Goal: Task Accomplishment & Management: Manage account settings

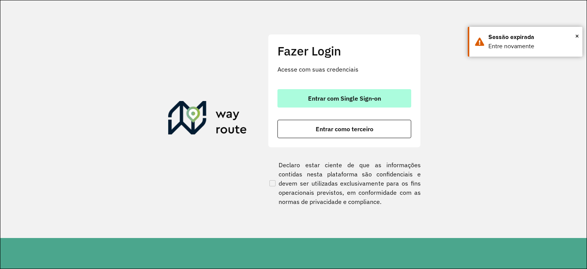
click at [354, 98] on span "Entrar com Single Sign-on" at bounding box center [344, 98] width 73 height 6
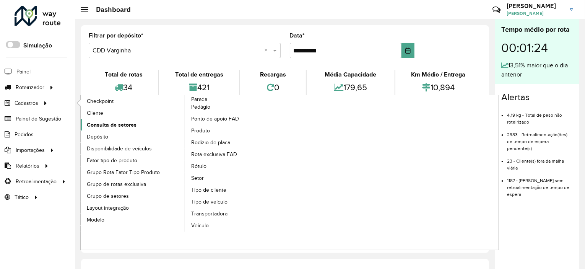
click at [119, 123] on span "Consulta de setores" at bounding box center [112, 125] width 50 height 8
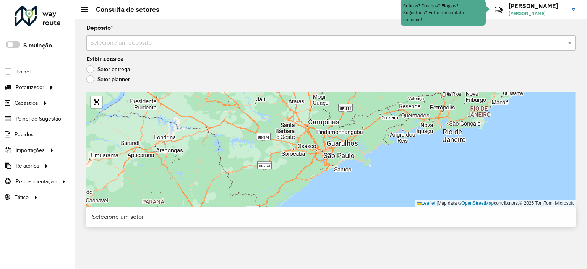
click at [164, 43] on input "text" at bounding box center [323, 43] width 466 height 9
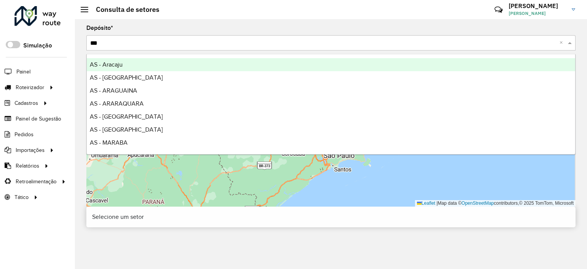
type input "****"
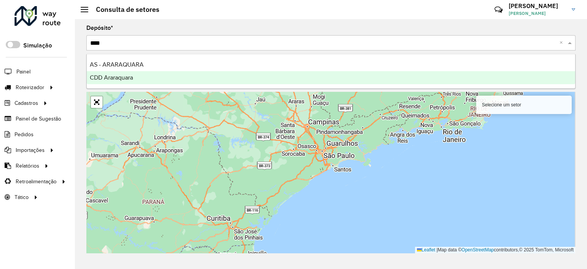
click at [163, 78] on div "CDD Araraquara" at bounding box center [331, 77] width 489 height 13
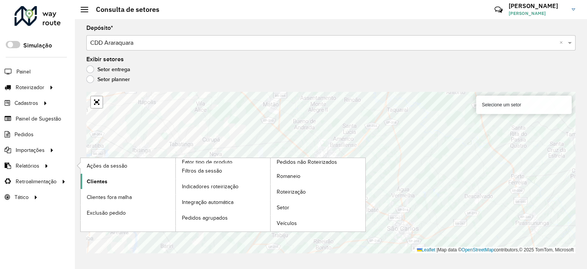
click at [110, 177] on link "Clientes" at bounding box center [128, 181] width 95 height 15
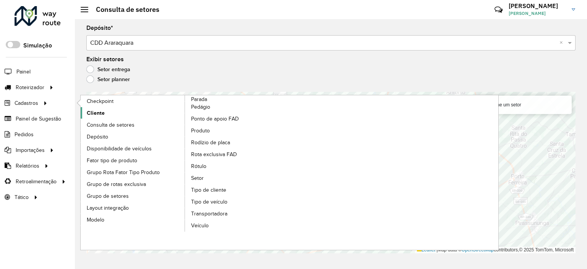
click at [94, 109] on span "Cliente" at bounding box center [96, 113] width 18 height 8
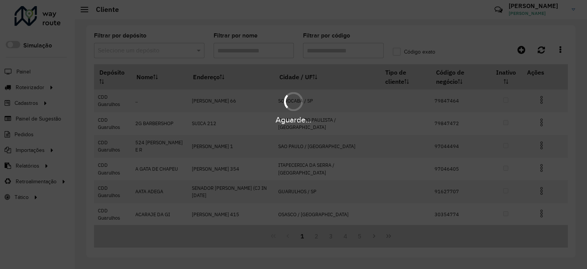
click at [341, 44] on hb-app "Aguarde... Pop-up bloqueado! Seu navegador bloqueou automáticamente a abertura …" at bounding box center [293, 134] width 587 height 269
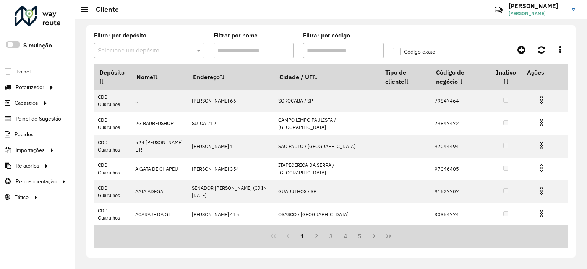
click at [341, 44] on input "Filtrar por código" at bounding box center [343, 50] width 81 height 15
paste input "********"
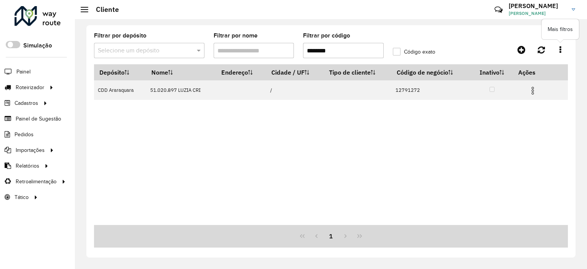
type input "********"
click at [563, 47] on link at bounding box center [560, 50] width 15 height 14
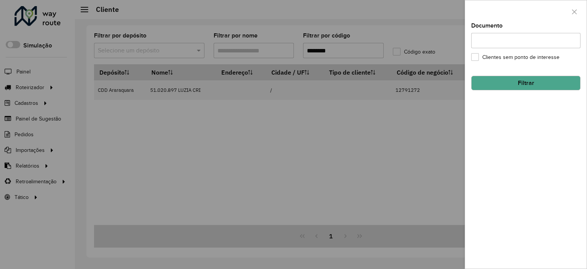
click at [336, 143] on div at bounding box center [293, 134] width 587 height 269
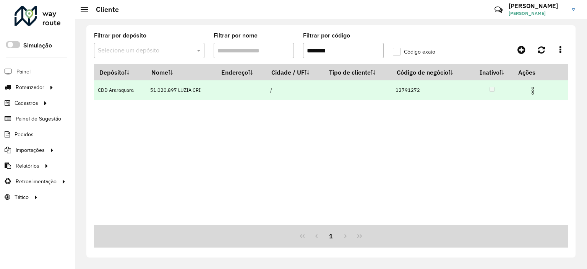
click at [538, 92] on td at bounding box center [536, 89] width 46 height 19
click at [532, 89] on img at bounding box center [532, 90] width 9 height 9
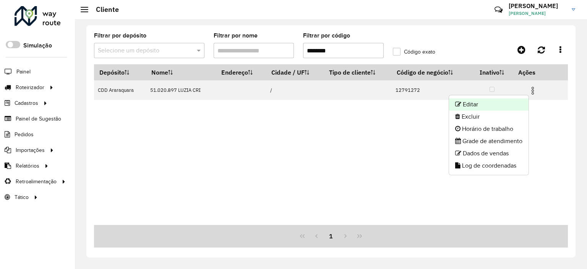
click at [479, 109] on li "Editar" at bounding box center [489, 104] width 80 height 12
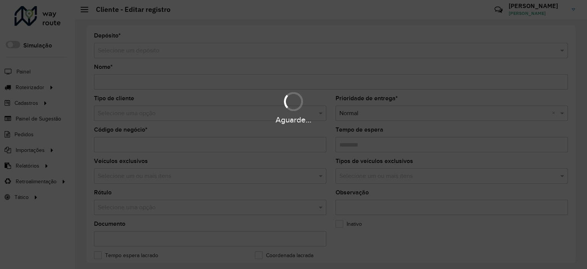
type input "**********"
type input "********"
type input "**********"
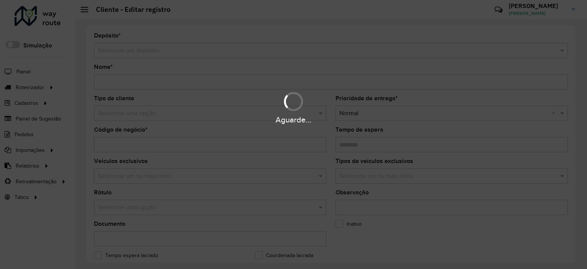
type input "**********"
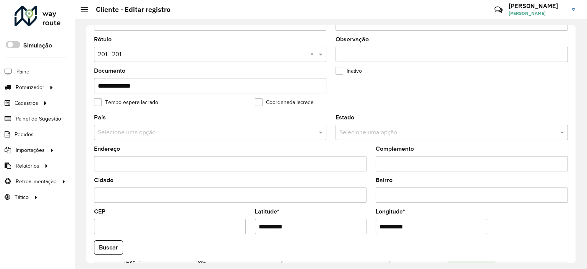
scroll to position [297, 0]
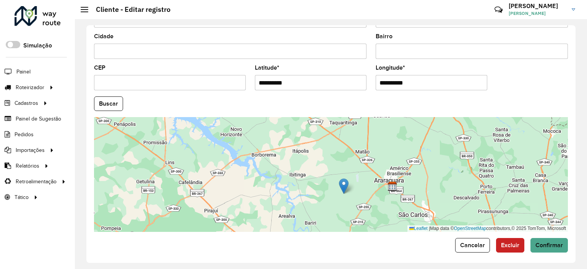
drag, startPoint x: 332, startPoint y: 159, endPoint x: 346, endPoint y: 190, distance: 34.4
click at [346, 190] on img at bounding box center [344, 186] width 10 height 16
type input "**********"
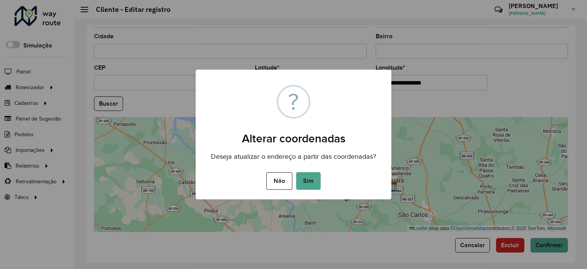
click at [263, 178] on div "Não No Sim" at bounding box center [294, 180] width 196 height 21
click at [271, 183] on button "Não" at bounding box center [279, 181] width 26 height 18
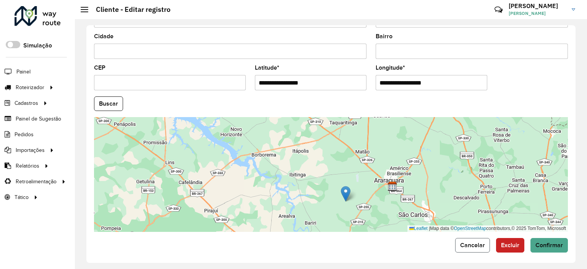
click at [477, 246] on button "Cancelar" at bounding box center [472, 245] width 35 height 15
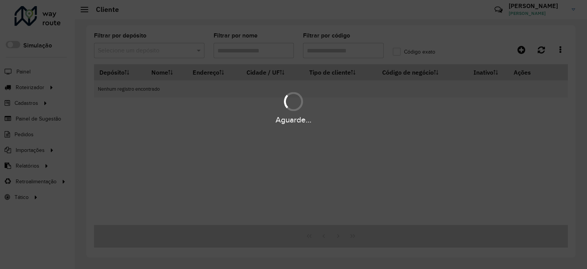
type input "********"
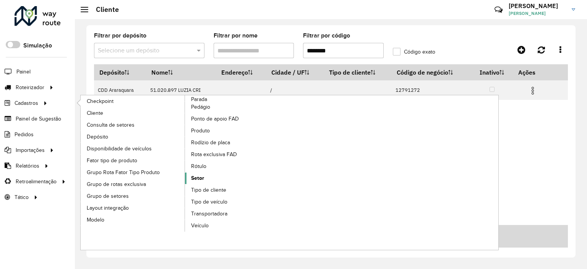
click at [203, 174] on span "Setor" at bounding box center [197, 178] width 13 height 8
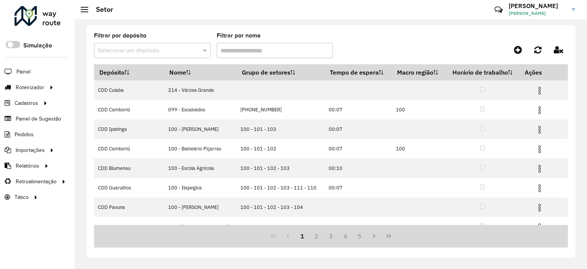
click at [149, 49] on input "text" at bounding box center [145, 50] width 94 height 9
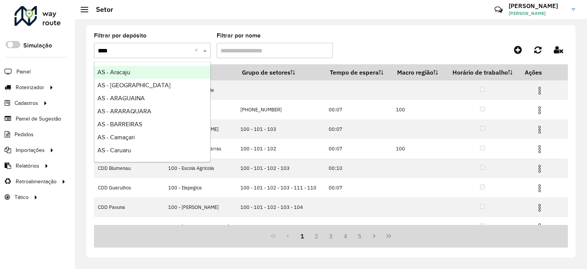
type input "*****"
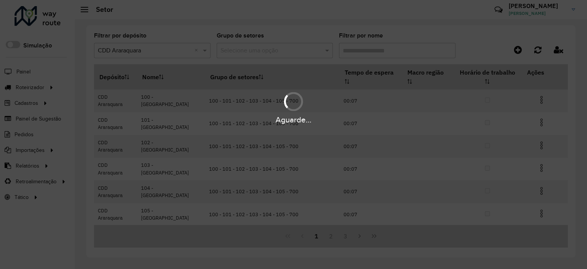
click at [268, 41] on div "Aguarde..." at bounding box center [293, 134] width 587 height 269
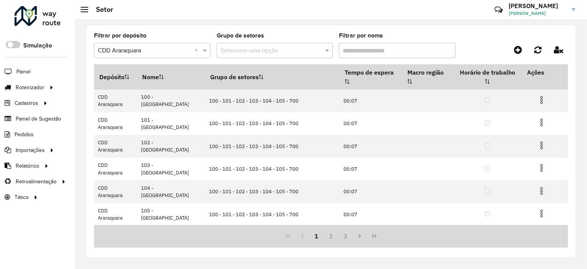
click at [272, 48] on input "text" at bounding box center [268, 50] width 94 height 9
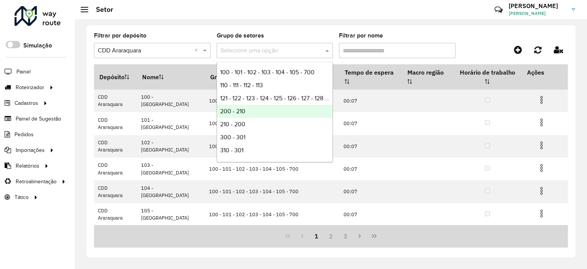
click at [251, 111] on div "200 - 210" at bounding box center [275, 111] width 116 height 13
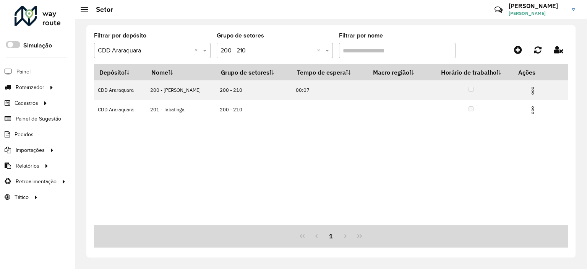
click at [276, 46] on input "text" at bounding box center [268, 50] width 94 height 9
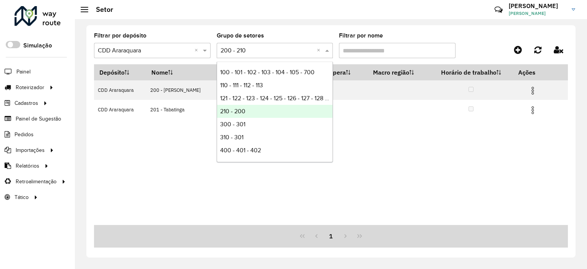
click at [266, 111] on div "210 - 200" at bounding box center [275, 111] width 116 height 13
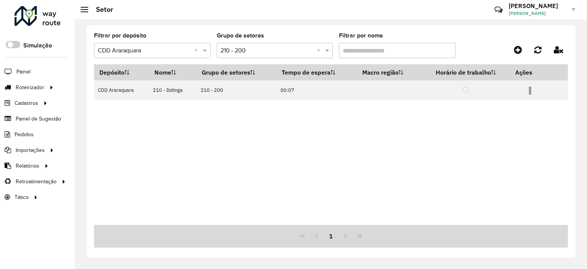
click at [266, 46] on input "text" at bounding box center [268, 50] width 94 height 9
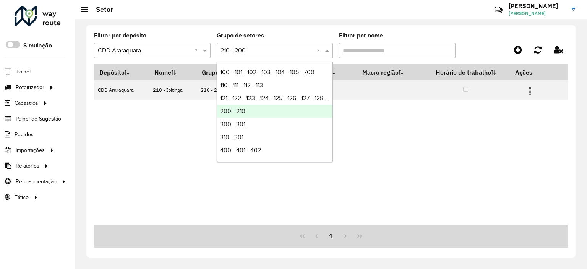
click at [250, 106] on div "200 - 210" at bounding box center [275, 111] width 116 height 13
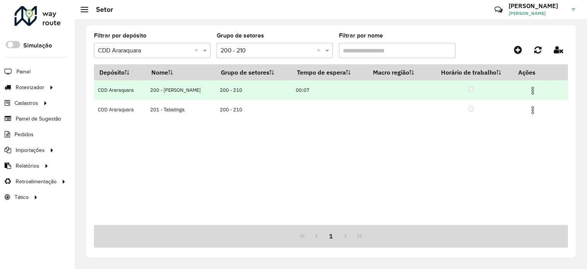
click at [533, 86] on img at bounding box center [532, 90] width 9 height 9
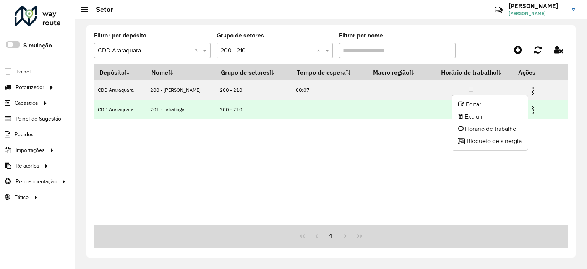
click at [534, 114] on img at bounding box center [532, 110] width 9 height 9
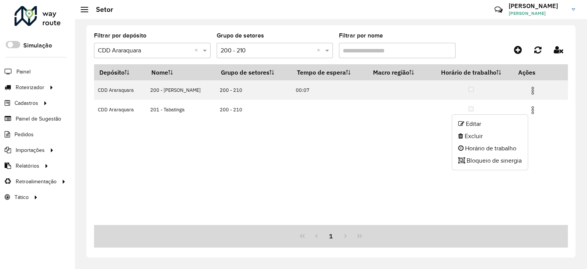
click at [490, 167] on ul "Editar Excluir Horário de trabalho Bloqueio de sinergia" at bounding box center [490, 142] width 76 height 56
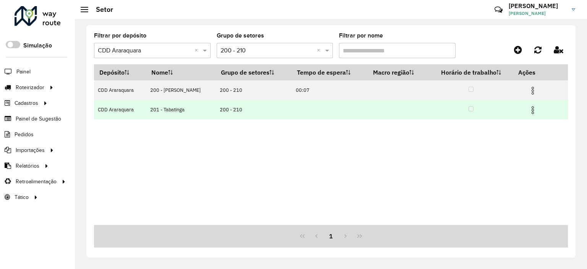
click at [532, 113] on img at bounding box center [532, 110] width 9 height 9
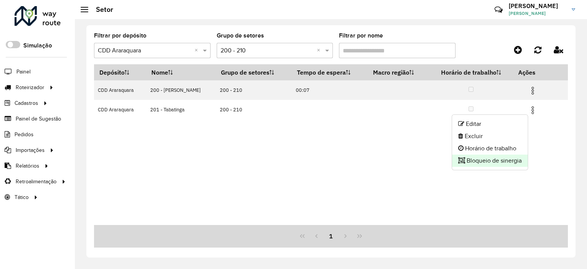
click at [500, 166] on li "Bloqueio de sinergia" at bounding box center [490, 160] width 76 height 12
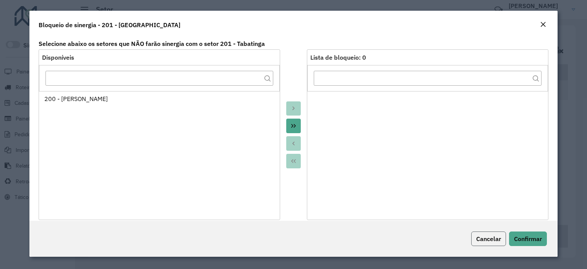
click at [478, 237] on span "Cancelar" at bounding box center [488, 239] width 25 height 8
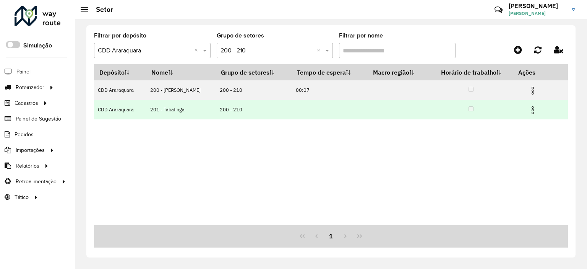
click at [534, 106] on img at bounding box center [532, 110] width 9 height 9
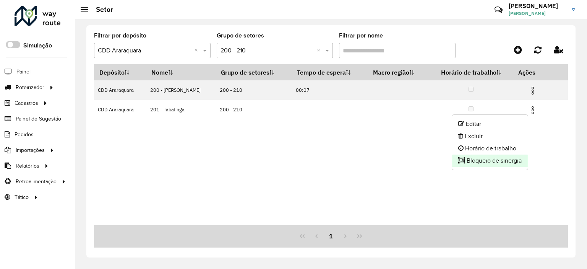
click at [489, 159] on li "Bloqueio de sinergia" at bounding box center [490, 160] width 76 height 12
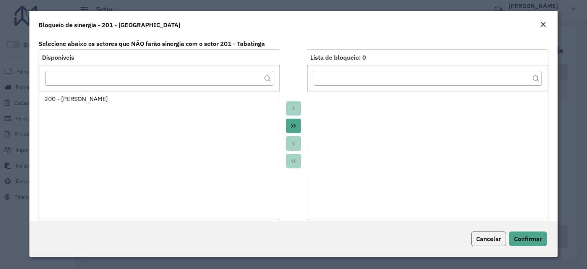
click at [489, 242] on span "Cancelar" at bounding box center [488, 239] width 25 height 8
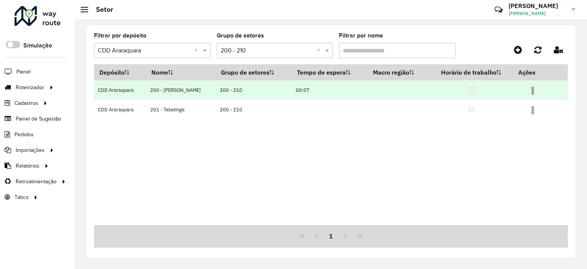
click at [535, 86] on img at bounding box center [532, 90] width 9 height 9
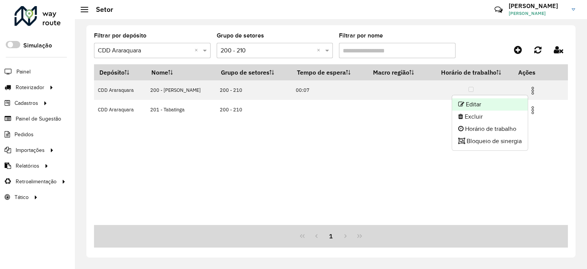
click at [482, 106] on li "Editar" at bounding box center [490, 104] width 76 height 12
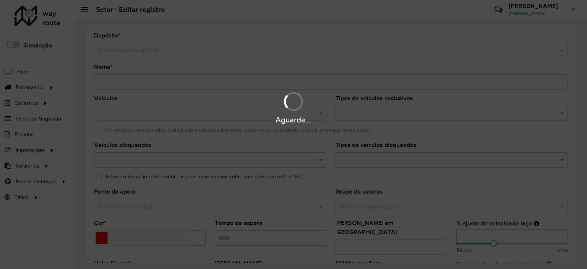
type input "**********"
type input "*******"
type input "*****"
type input "**"
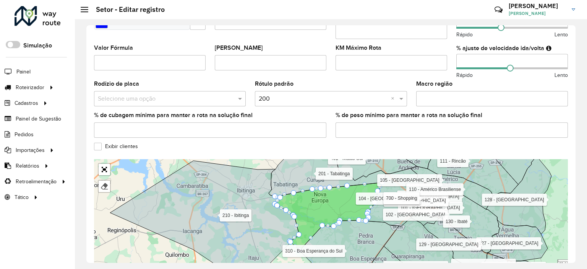
scroll to position [254, 0]
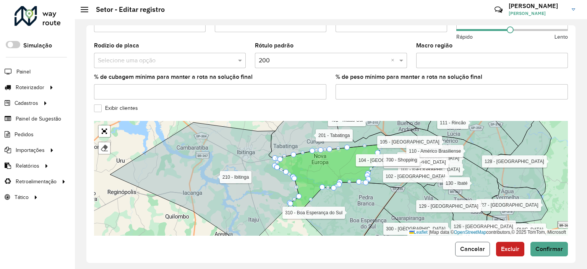
click at [474, 245] on span "Cancelar" at bounding box center [472, 248] width 25 height 6
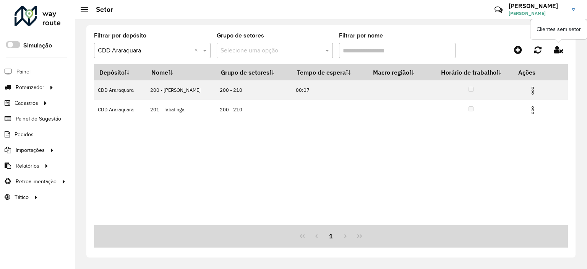
click at [558, 50] on icon at bounding box center [559, 49] width 10 height 8
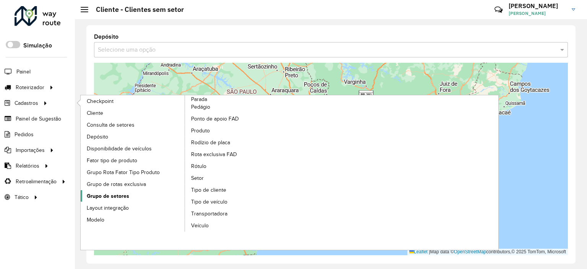
click at [114, 193] on span "Grupo de setores" at bounding box center [108, 196] width 42 height 8
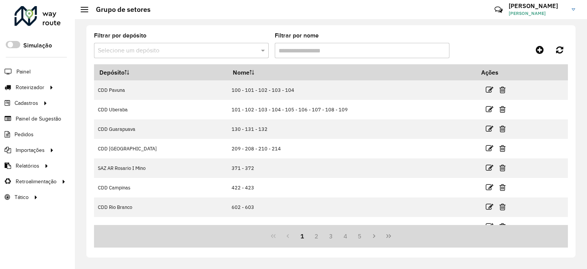
click at [208, 42] on div "Filtrar por depósito Selecione um depósito" at bounding box center [181, 45] width 175 height 25
click at [225, 55] on input "text" at bounding box center [174, 50] width 152 height 9
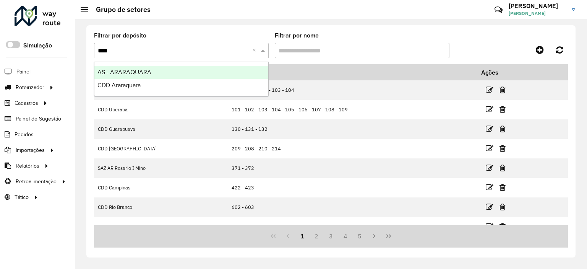
type input "*****"
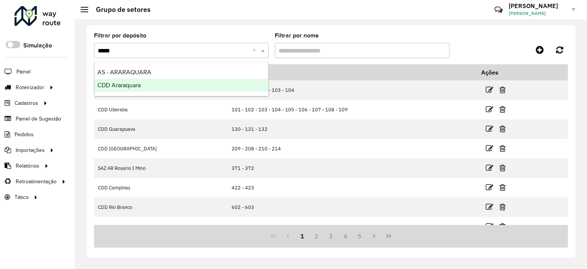
click at [168, 82] on div "CDD Araraquara" at bounding box center [181, 85] width 174 height 13
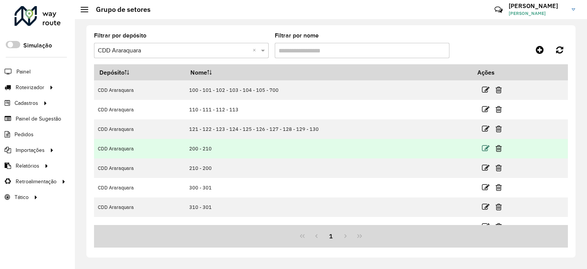
click at [482, 148] on icon at bounding box center [486, 148] width 8 height 8
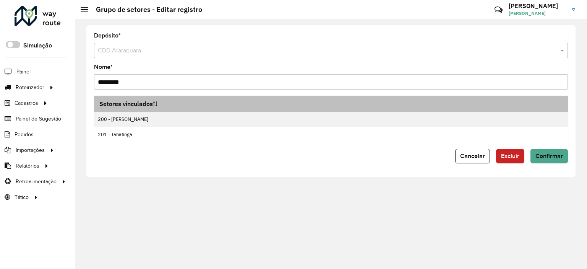
click at [245, 98] on th "Setores vinculados" at bounding box center [331, 104] width 474 height 16
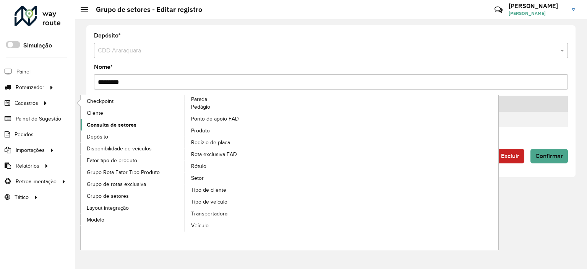
click at [120, 124] on span "Consulta de setores" at bounding box center [112, 125] width 50 height 8
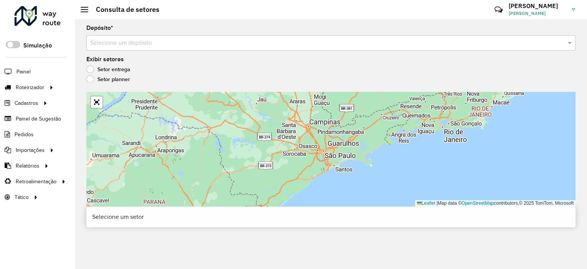
click at [281, 61] on div "Exibir setores Setor entrega Setor planner" at bounding box center [330, 71] width 489 height 29
click at [272, 52] on div "Depósito * Selecione um depósito Exibir setores Setor entrega Setor planner Lea…" at bounding box center [331, 144] width 512 height 250
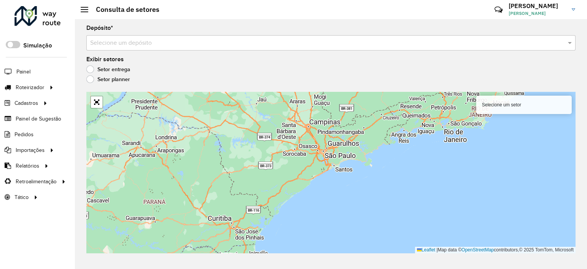
click at [258, 42] on input "text" at bounding box center [323, 43] width 466 height 9
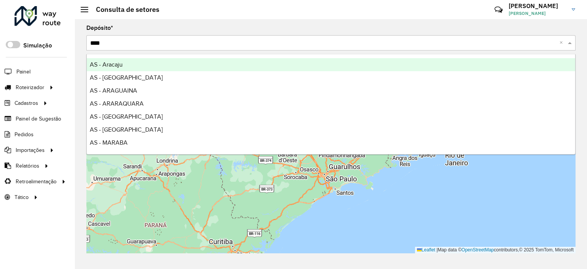
type input "*****"
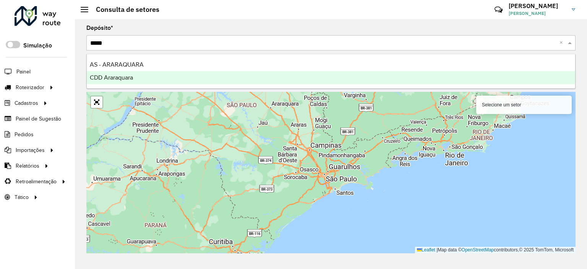
click at [247, 73] on div "CDD Araraquara" at bounding box center [331, 77] width 489 height 13
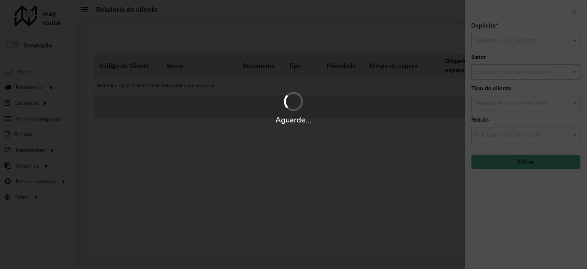
click at [511, 39] on input "text" at bounding box center [518, 40] width 86 height 9
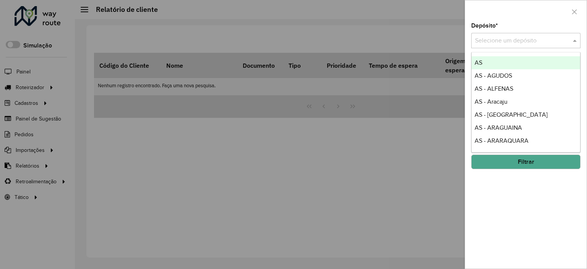
click at [307, 179] on div at bounding box center [293, 134] width 587 height 269
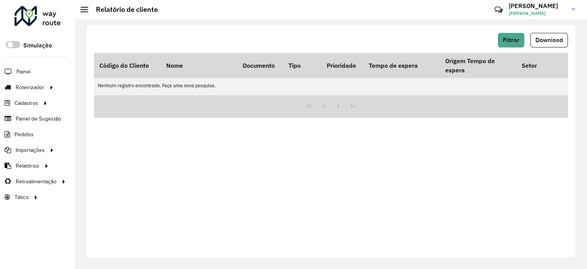
click at [487, 41] on div "Filtrar Download" at bounding box center [331, 40] width 474 height 15
click at [500, 46] on button "Filtrar" at bounding box center [511, 40] width 26 height 15
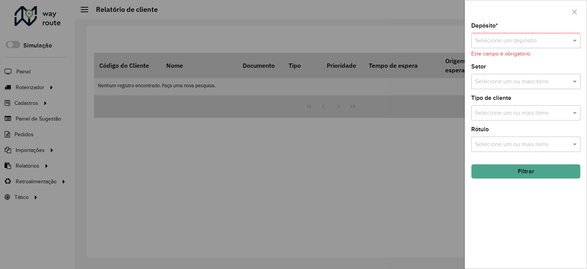
click at [526, 54] on formly-validation-message "Este campo é obrigatório" at bounding box center [500, 54] width 59 height 6
click at [517, 45] on input "text" at bounding box center [518, 40] width 86 height 9
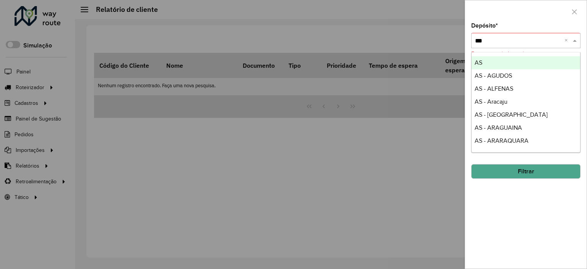
type input "****"
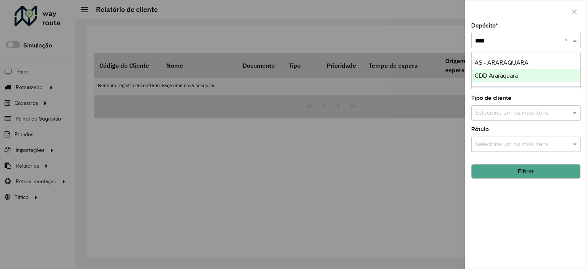
click at [515, 78] on span "CDD Araraquara" at bounding box center [496, 75] width 43 height 6
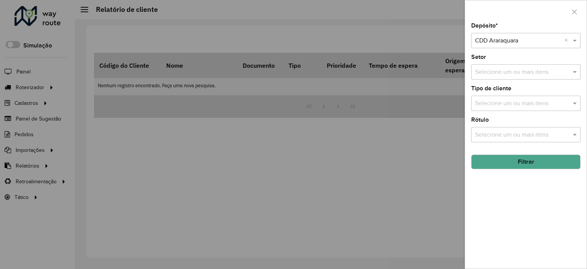
click at [529, 162] on button "Filtrar" at bounding box center [525, 161] width 109 height 15
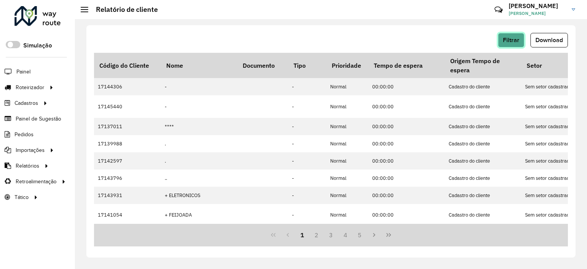
click at [511, 44] on button "Filtrar" at bounding box center [511, 40] width 26 height 15
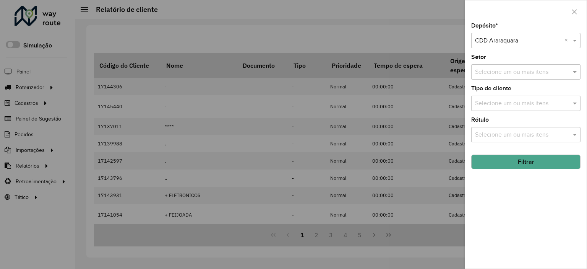
click at [538, 75] on input "text" at bounding box center [522, 72] width 98 height 9
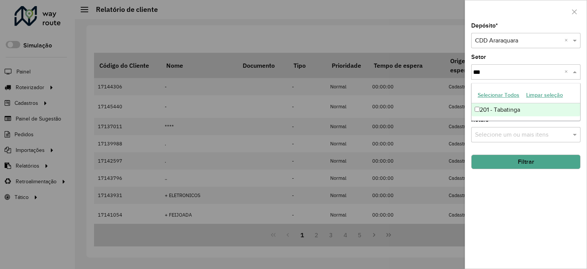
type input "****"
click at [524, 109] on div "201 - Tabatinga" at bounding box center [526, 109] width 109 height 13
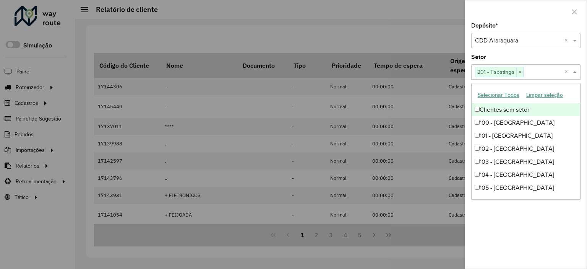
click at [514, 55] on div "Setor Selecione um ou mais itens 201 - Tabatinga × ×" at bounding box center [525, 66] width 109 height 25
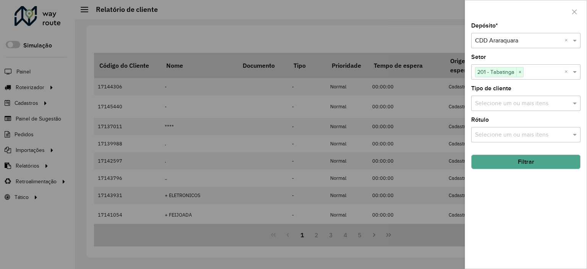
click at [533, 164] on button "Filtrar" at bounding box center [525, 161] width 109 height 15
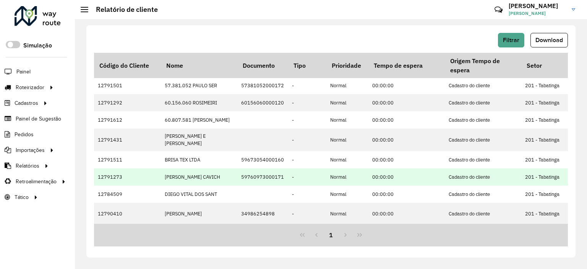
scroll to position [28, 0]
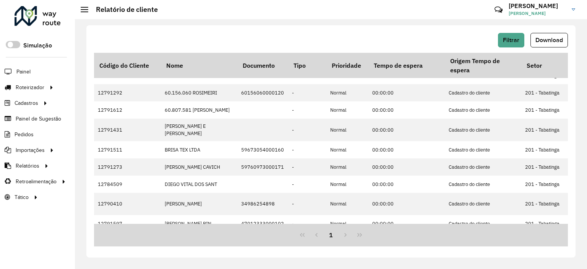
click at [341, 232] on div "1" at bounding box center [331, 235] width 474 height 23
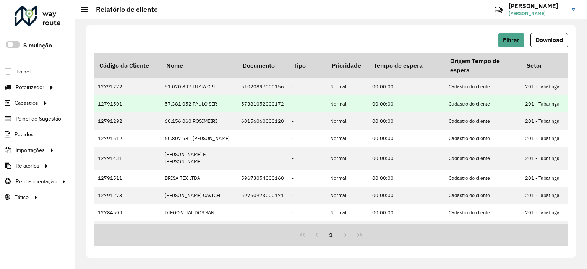
scroll to position [0, 0]
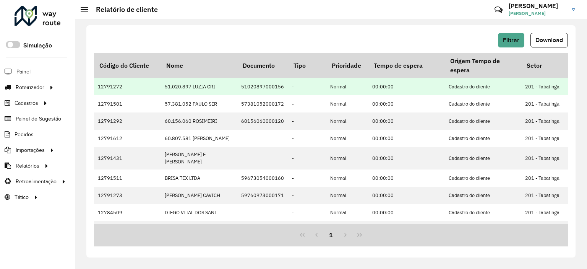
click at [107, 91] on td "12791272" at bounding box center [127, 86] width 67 height 17
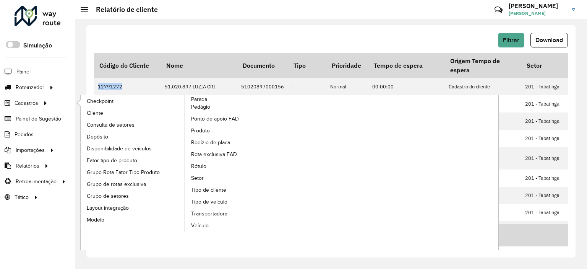
copy td "12791272"
click at [115, 112] on link "Cliente" at bounding box center [133, 112] width 105 height 11
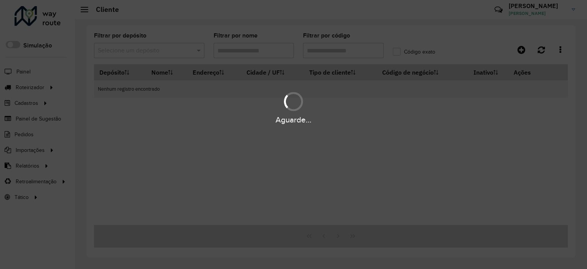
click at [336, 55] on div "Aguarde..." at bounding box center [293, 134] width 587 height 269
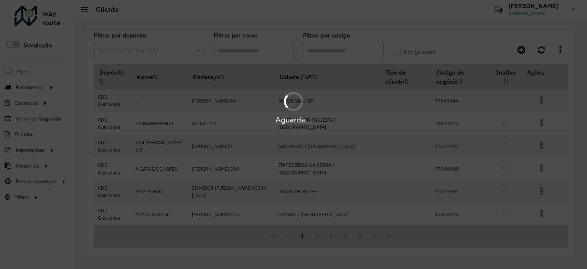
click at [331, 53] on div "Aguarde..." at bounding box center [293, 134] width 587 height 269
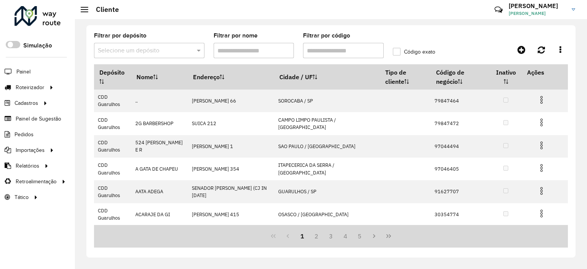
click at [331, 53] on input "Filtrar por código" at bounding box center [343, 50] width 81 height 15
paste input "********"
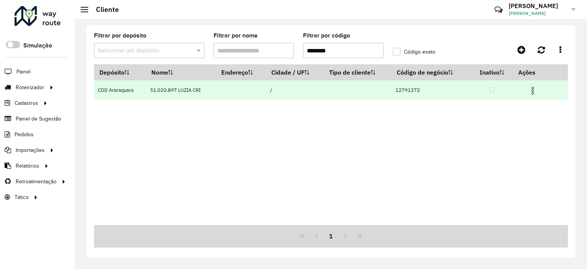
type input "********"
click at [538, 96] on td at bounding box center [536, 89] width 46 height 19
click at [534, 94] on img at bounding box center [532, 90] width 9 height 9
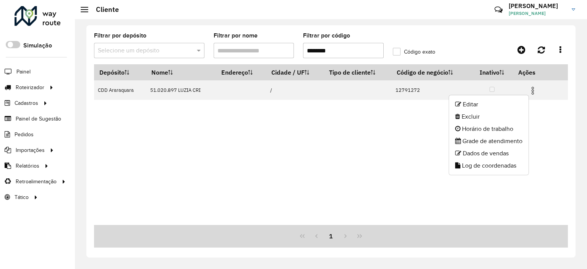
click at [295, 141] on div "Depósito Nome Endereço Cidade / UF Tipo de cliente Código de negócio Inativo Aç…" at bounding box center [331, 144] width 474 height 161
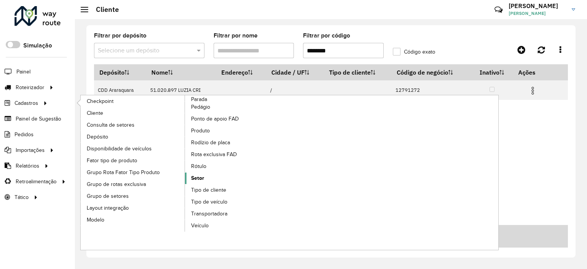
click at [205, 176] on link "Setor" at bounding box center [237, 177] width 105 height 11
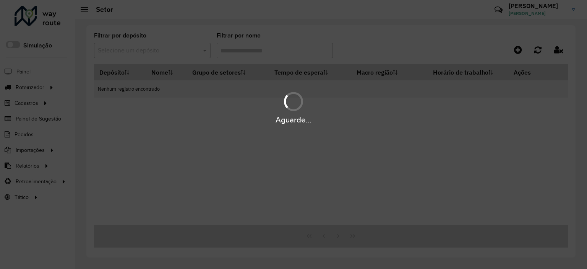
click at [164, 52] on div "Aguarde..." at bounding box center [293, 134] width 587 height 269
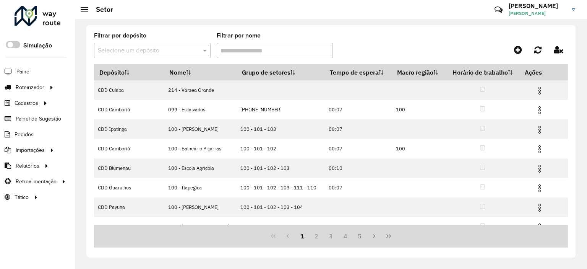
click at [164, 52] on input "text" at bounding box center [145, 50] width 94 height 9
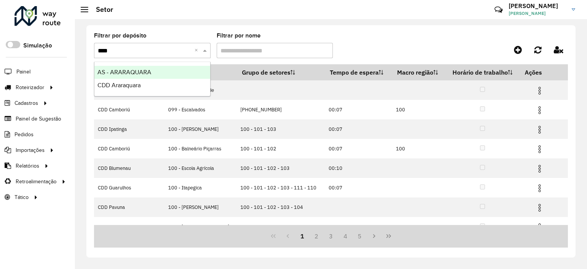
type input "*****"
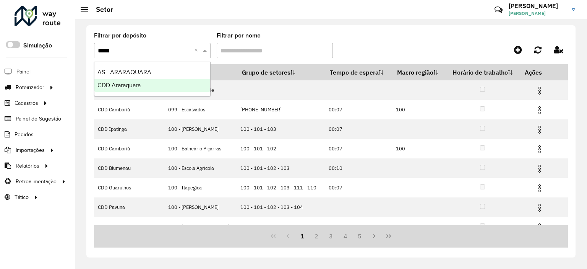
click at [164, 80] on div "CDD Araraquara" at bounding box center [152, 85] width 116 height 13
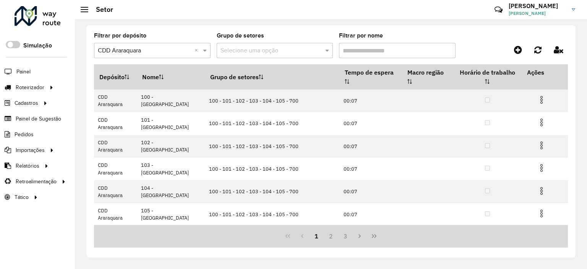
click at [307, 46] on input "text" at bounding box center [268, 50] width 94 height 9
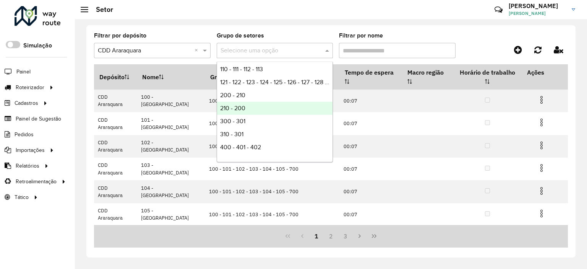
scroll to position [25, 0]
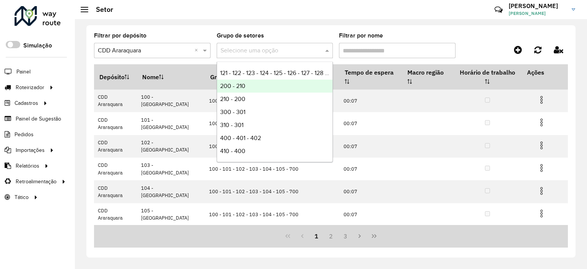
click at [276, 84] on div "200 - 210" at bounding box center [275, 86] width 116 height 13
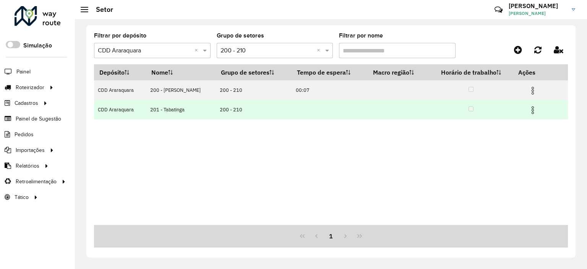
click at [532, 108] on img at bounding box center [532, 110] width 9 height 9
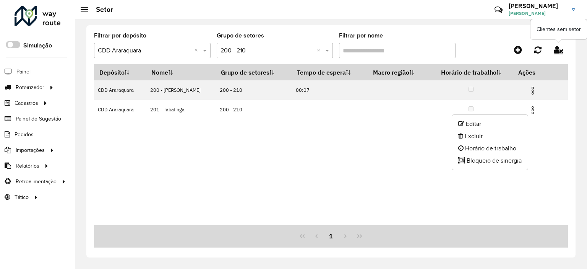
click at [556, 52] on icon at bounding box center [559, 49] width 10 height 8
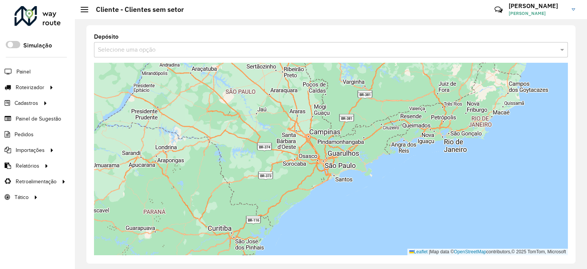
click at [206, 55] on div "Selecione uma opção" at bounding box center [331, 49] width 474 height 15
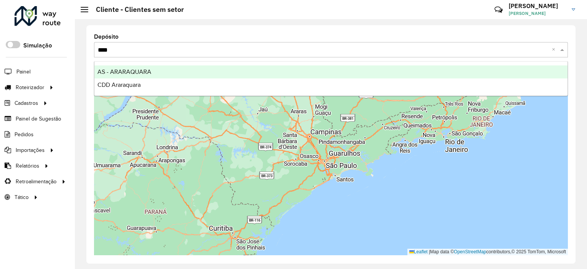
type input "*****"
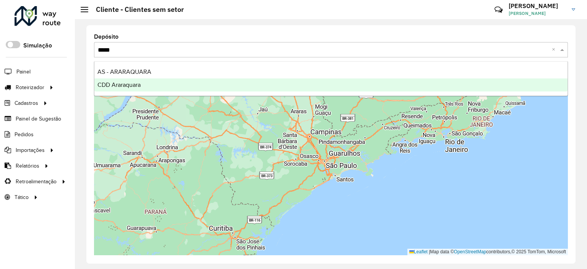
click at [165, 82] on div "CDD Araraquara" at bounding box center [330, 84] width 473 height 13
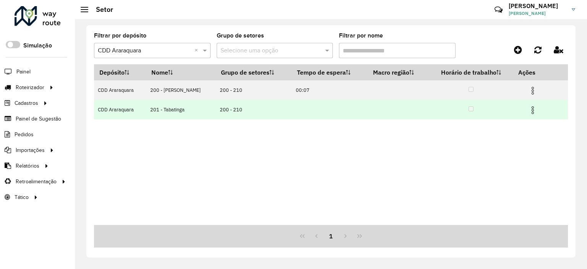
click at [535, 108] on img at bounding box center [532, 110] width 9 height 9
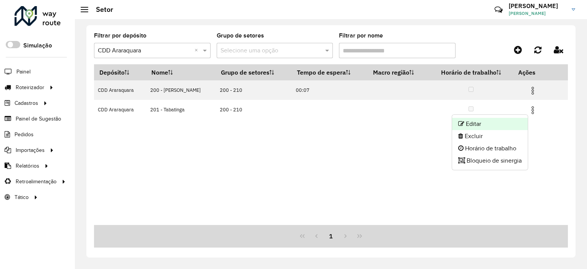
click at [516, 122] on li "Editar" at bounding box center [490, 124] width 76 height 12
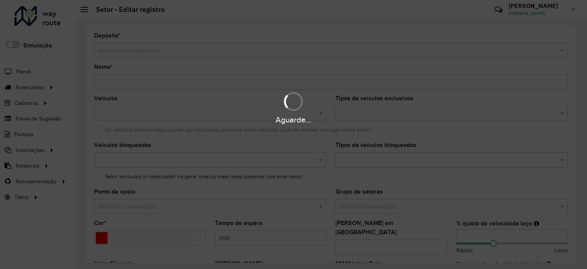
type input "**********"
type input "*******"
type input "**"
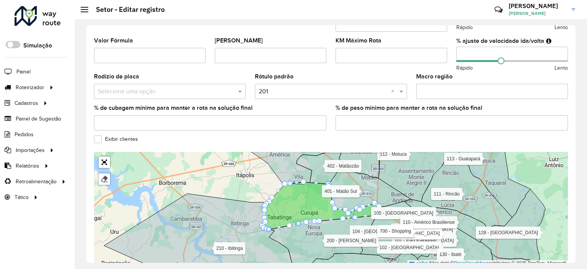
scroll to position [254, 0]
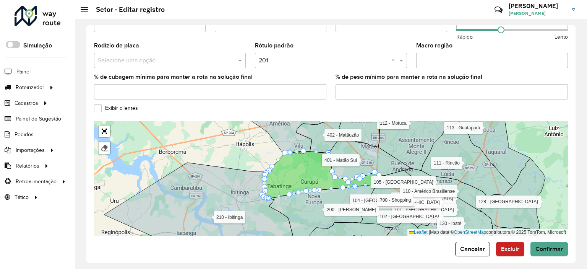
click at [121, 104] on label "Exibir clientes" at bounding box center [116, 108] width 44 height 8
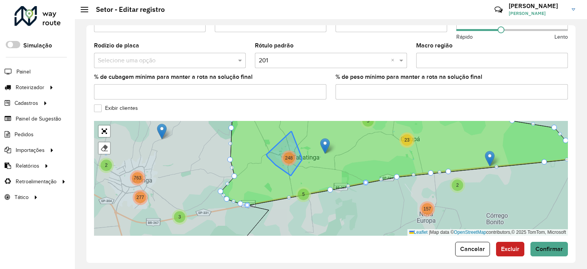
click at [294, 152] on div "248" at bounding box center [288, 157] width 11 height 11
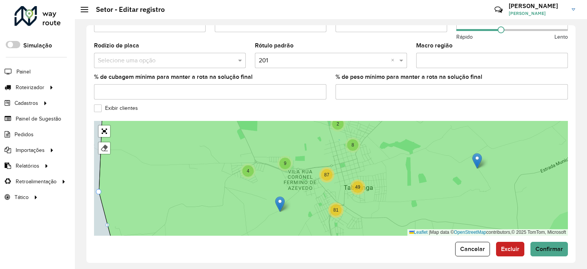
click at [339, 187] on div "218" at bounding box center [336, 190] width 11 height 11
click at [466, 245] on span "Cancelar" at bounding box center [472, 248] width 25 height 6
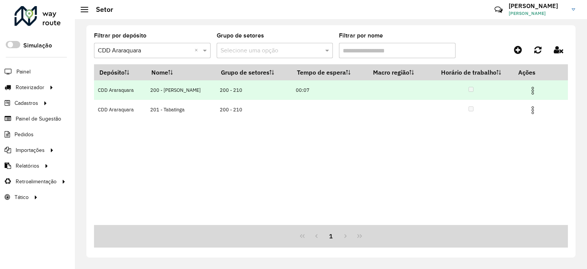
click at [535, 87] on img at bounding box center [532, 90] width 9 height 9
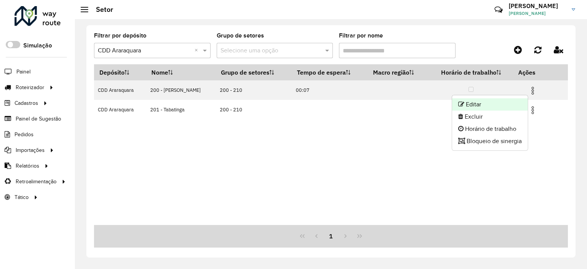
click at [503, 108] on li "Editar" at bounding box center [490, 104] width 76 height 12
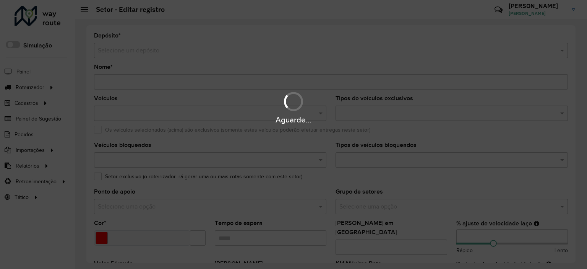
type input "**********"
type input "*******"
type input "*****"
type input "**"
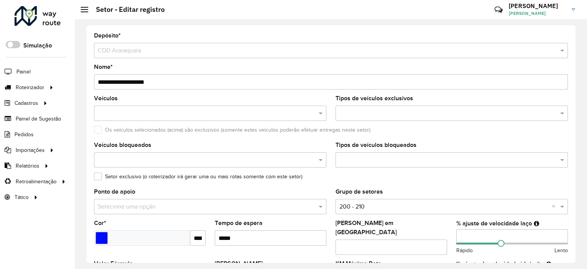
scroll to position [153, 0]
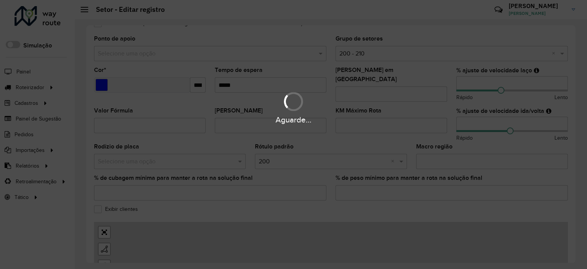
click at [125, 206] on div "Aguarde..." at bounding box center [293, 134] width 587 height 269
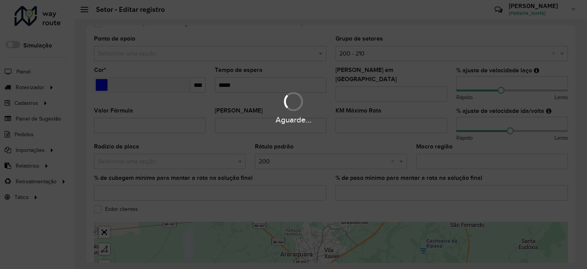
click at [121, 201] on div "Aguarde..." at bounding box center [293, 134] width 587 height 269
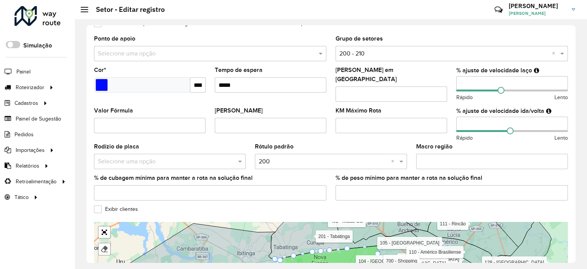
click at [108, 205] on label "Exibir clientes" at bounding box center [116, 209] width 44 height 8
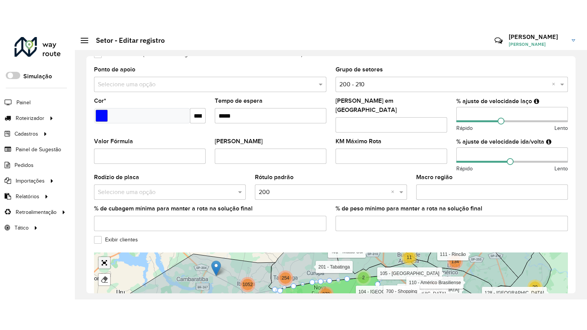
scroll to position [220, 0]
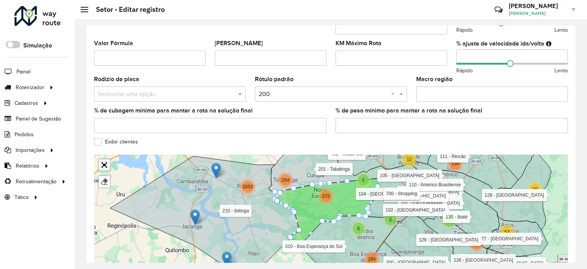
click at [104, 160] on link "Abrir mapa em tela cheia" at bounding box center [104, 164] width 11 height 11
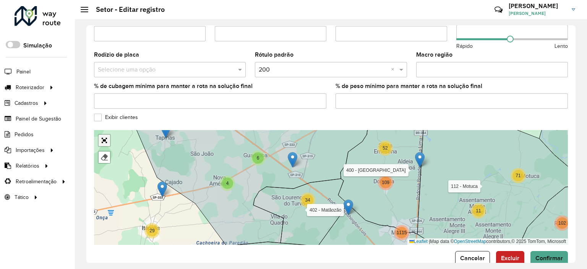
scroll to position [254, 0]
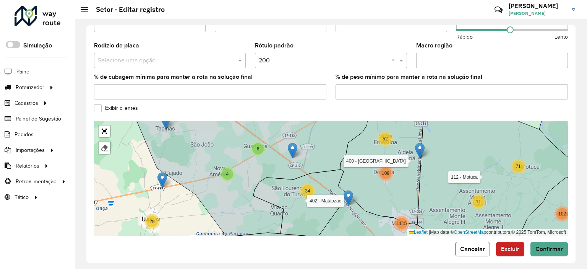
click at [466, 245] on span "Cancelar" at bounding box center [472, 248] width 25 height 6
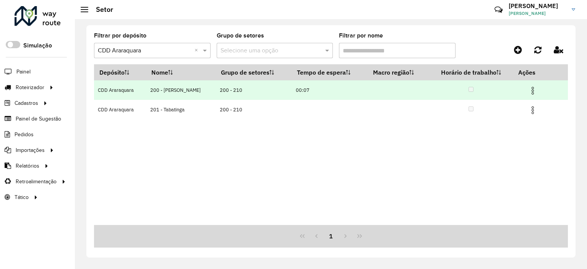
click at [532, 96] on td at bounding box center [536, 89] width 46 height 19
click at [533, 90] on img at bounding box center [532, 90] width 9 height 9
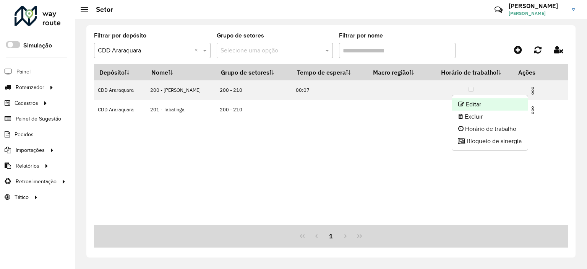
click at [510, 109] on li "Editar" at bounding box center [490, 104] width 76 height 12
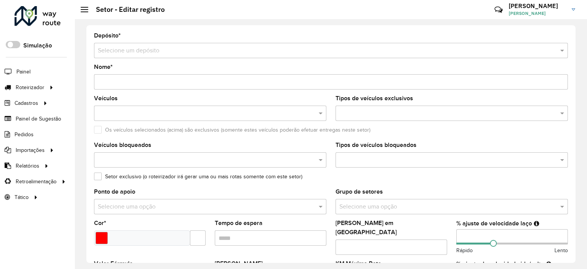
type input "**********"
type input "*******"
type input "*****"
type input "**"
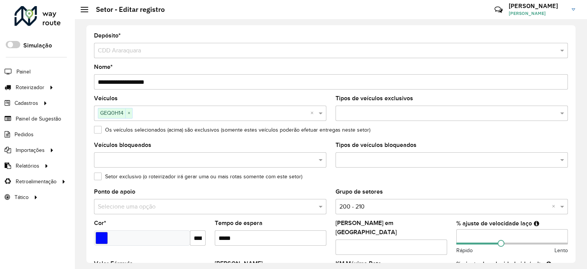
scroll to position [191, 0]
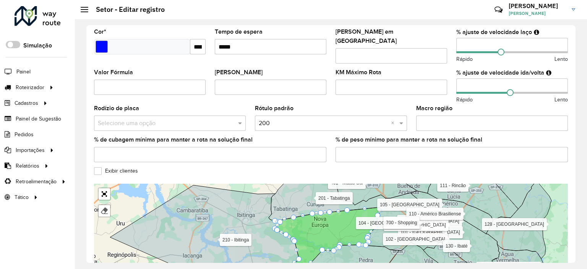
click at [114, 167] on label "Exibir clientes" at bounding box center [116, 171] width 44 height 8
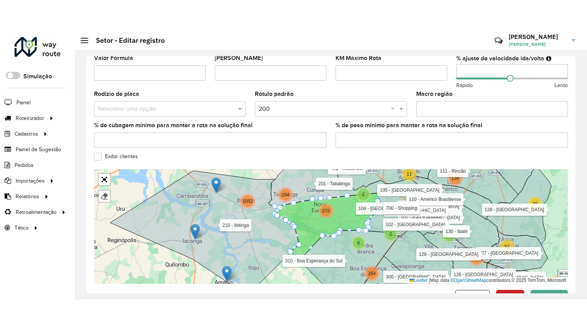
scroll to position [254, 0]
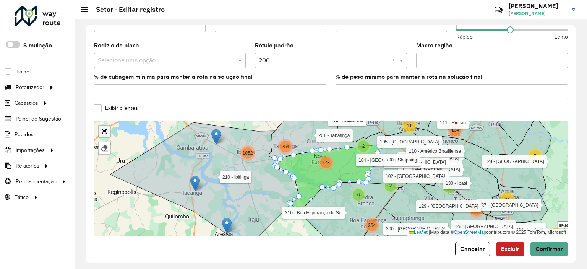
click at [102, 125] on link "Abrir mapa em tela cheia" at bounding box center [104, 130] width 11 height 11
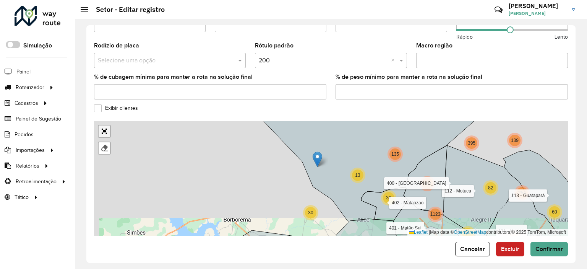
scroll to position [72, 0]
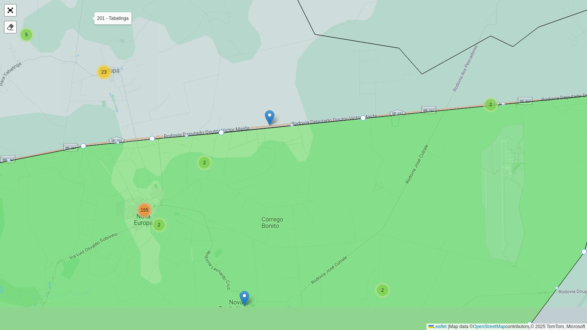
drag, startPoint x: 291, startPoint y: 148, endPoint x: 266, endPoint y: 115, distance: 40.8
click at [266, 115] on img at bounding box center [270, 118] width 10 height 16
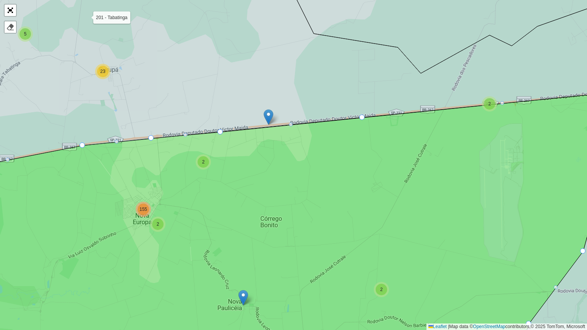
drag, startPoint x: 268, startPoint y: 113, endPoint x: 253, endPoint y: 89, distance: 28.3
click at [264, 109] on img at bounding box center [269, 117] width 10 height 16
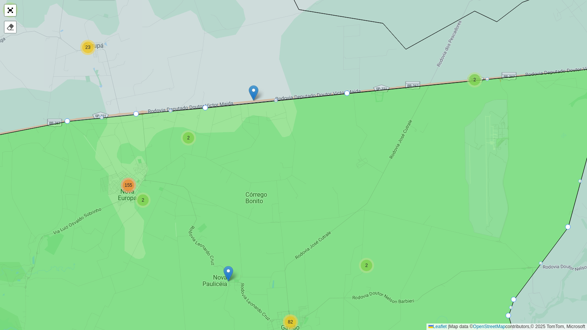
click at [254, 94] on img at bounding box center [254, 93] width 10 height 16
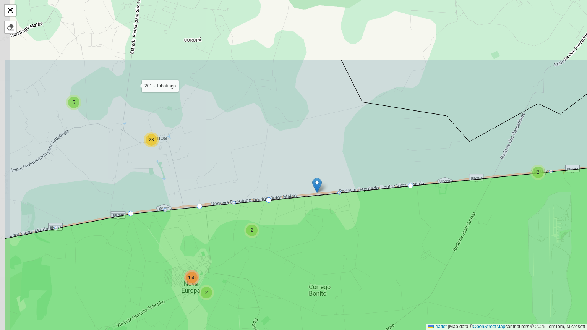
drag, startPoint x: 254, startPoint y: 92, endPoint x: 320, endPoint y: 185, distance: 113.3
click at [320, 185] on img at bounding box center [317, 186] width 10 height 16
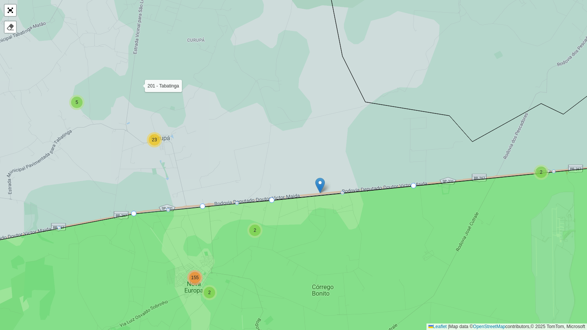
click at [320, 185] on img at bounding box center [320, 186] width 10 height 16
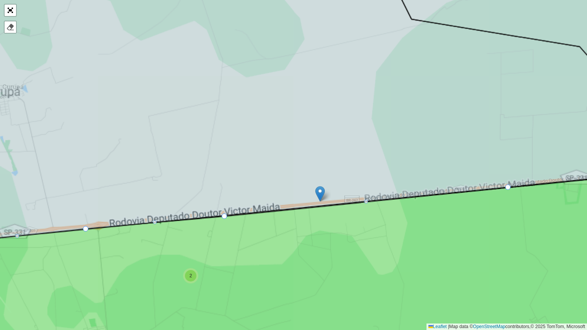
click at [320, 186] on img at bounding box center [320, 194] width 10 height 16
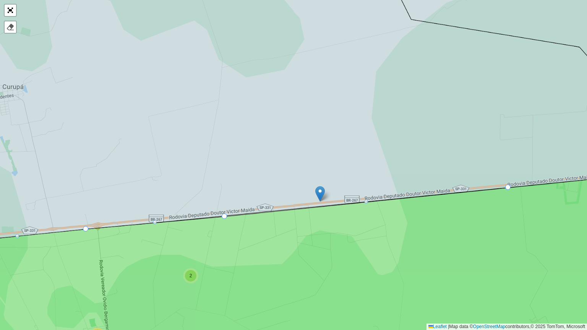
drag, startPoint x: 321, startPoint y: 196, endPoint x: 314, endPoint y: 161, distance: 35.8
click at [315, 186] on img at bounding box center [320, 194] width 10 height 16
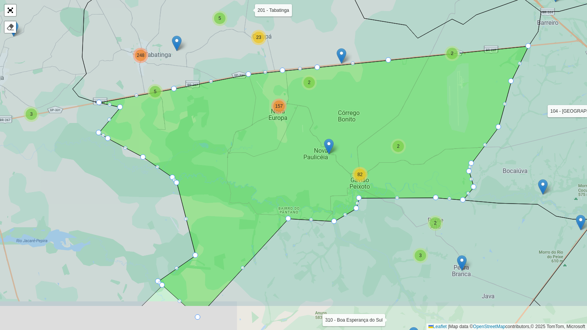
drag, startPoint x: 334, startPoint y: 200, endPoint x: 332, endPoint y: 167, distance: 32.5
click at [332, 154] on img at bounding box center [329, 147] width 10 height 16
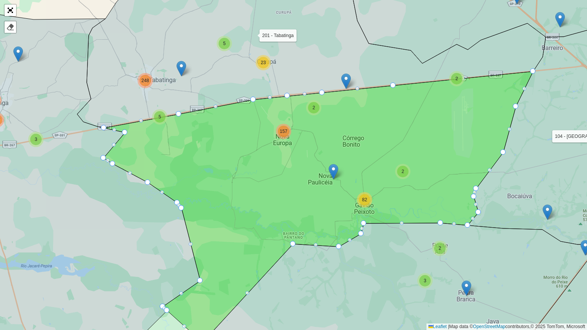
drag, startPoint x: 333, startPoint y: 167, endPoint x: 334, endPoint y: 172, distance: 4.7
click at [334, 168] on img at bounding box center [334, 172] width 10 height 16
click at [334, 172] on img at bounding box center [334, 173] width 10 height 16
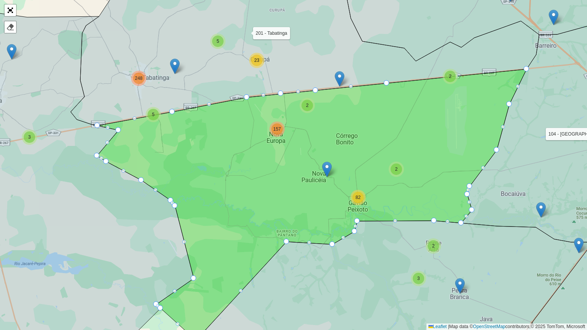
drag, startPoint x: 331, startPoint y: 173, endPoint x: 326, endPoint y: 170, distance: 5.6
click at [326, 170] on img at bounding box center [327, 170] width 10 height 16
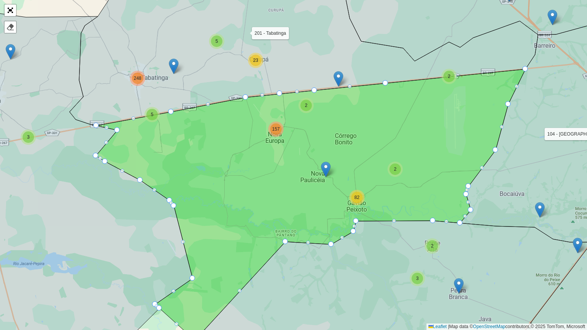
drag, startPoint x: 326, startPoint y: 171, endPoint x: 271, endPoint y: 70, distance: 115.8
drag, startPoint x: 271, startPoint y: 70, endPoint x: 211, endPoint y: 144, distance: 95.4
click at [212, 144] on icon at bounding box center [311, 204] width 430 height 271
click at [320, 165] on icon at bounding box center [311, 204] width 430 height 271
click at [328, 171] on img at bounding box center [326, 170] width 10 height 16
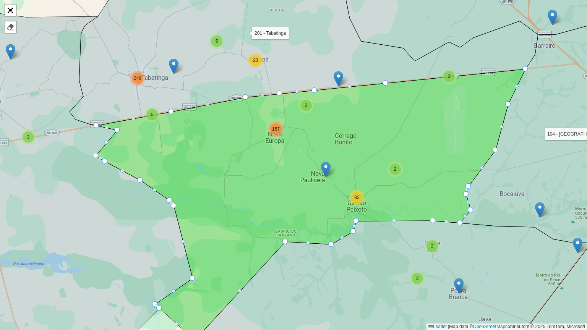
click at [328, 171] on img at bounding box center [326, 170] width 10 height 16
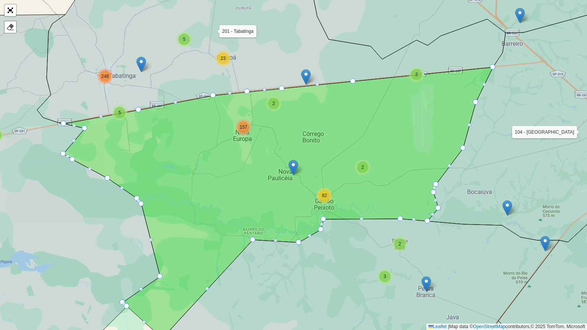
click at [294, 172] on img at bounding box center [294, 168] width 10 height 16
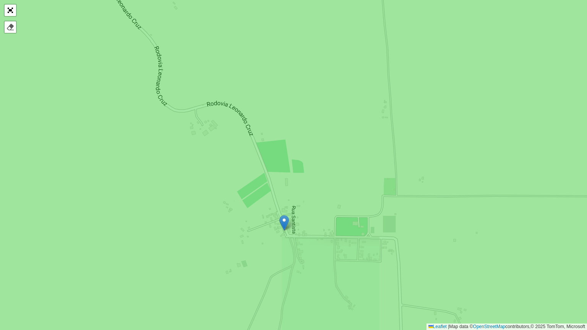
click at [281, 214] on icon at bounding box center [293, 165] width 705 height 397
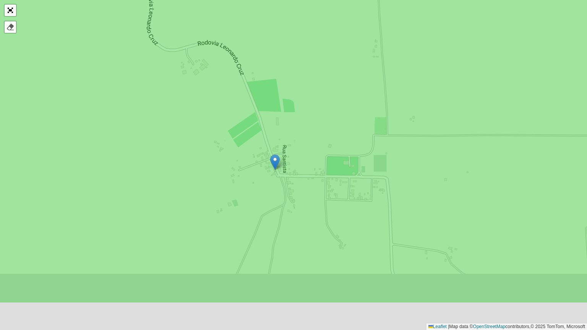
drag, startPoint x: 282, startPoint y: 222, endPoint x: 305, endPoint y: 247, distance: 34.6
click at [280, 170] on img at bounding box center [275, 162] width 10 height 16
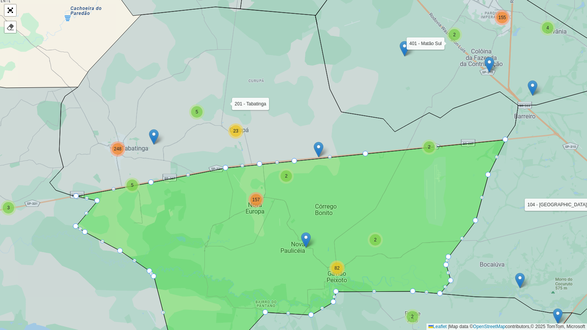
drag, startPoint x: 148, startPoint y: 133, endPoint x: 155, endPoint y: 133, distance: 7.3
click at [148, 132] on icon at bounding box center [284, 102] width 469 height 190
click at [156, 135] on img at bounding box center [154, 137] width 10 height 16
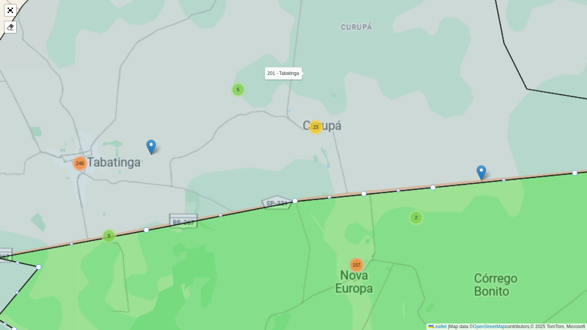
click at [101, 118] on div "3 3 5 4 30 100 4 25 3 4 2 277 763 2 3 5 248 5 23 2 82 2 157 4 102 147 39 3 2 23…" at bounding box center [101, 118] width 0 height 0
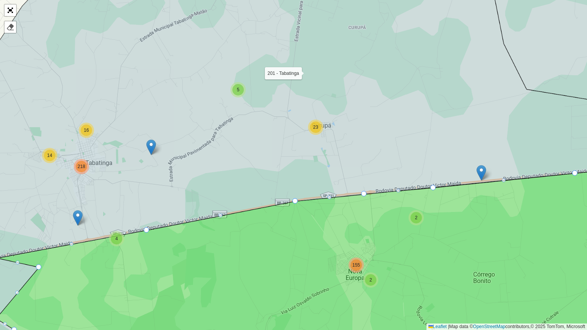
click at [243, 88] on div "5" at bounding box center [237, 89] width 11 height 11
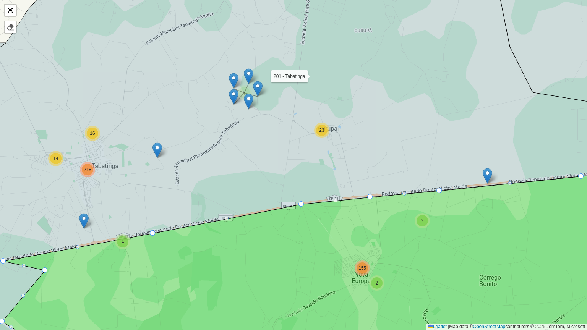
drag, startPoint x: 242, startPoint y: 70, endPoint x: 253, endPoint y: 75, distance: 12.0
click at [253, 75] on img at bounding box center [249, 76] width 10 height 16
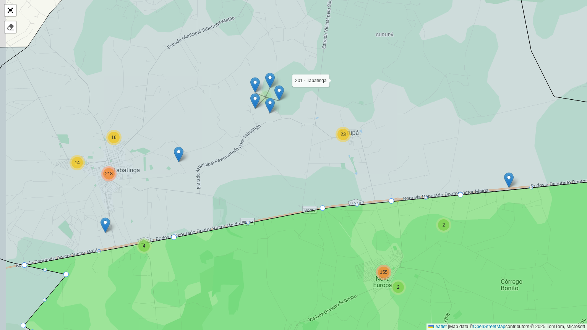
drag, startPoint x: 253, startPoint y: 76, endPoint x: 250, endPoint y: 80, distance: 4.8
click at [275, 78] on img at bounding box center [270, 81] width 10 height 16
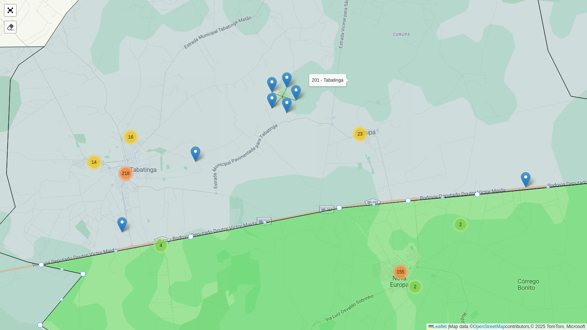
click at [8, 17] on div "4 3 22 3 3 2 7 56 213 28 52 183 70 430 2 3 4 16 14 218 5 23 2 82 2 2 155 2 11 3…" at bounding box center [293, 165] width 587 height 330
click at [16, 13] on div at bounding box center [10, 10] width 13 height 13
click at [15, 13] on link "Abrir mapa em tela cheia" at bounding box center [10, 10] width 11 height 11
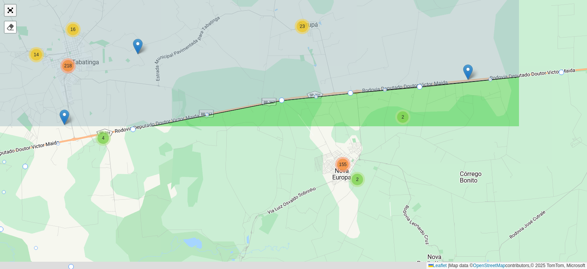
scroll to position [0, 0]
